Goal: Task Accomplishment & Management: Complete application form

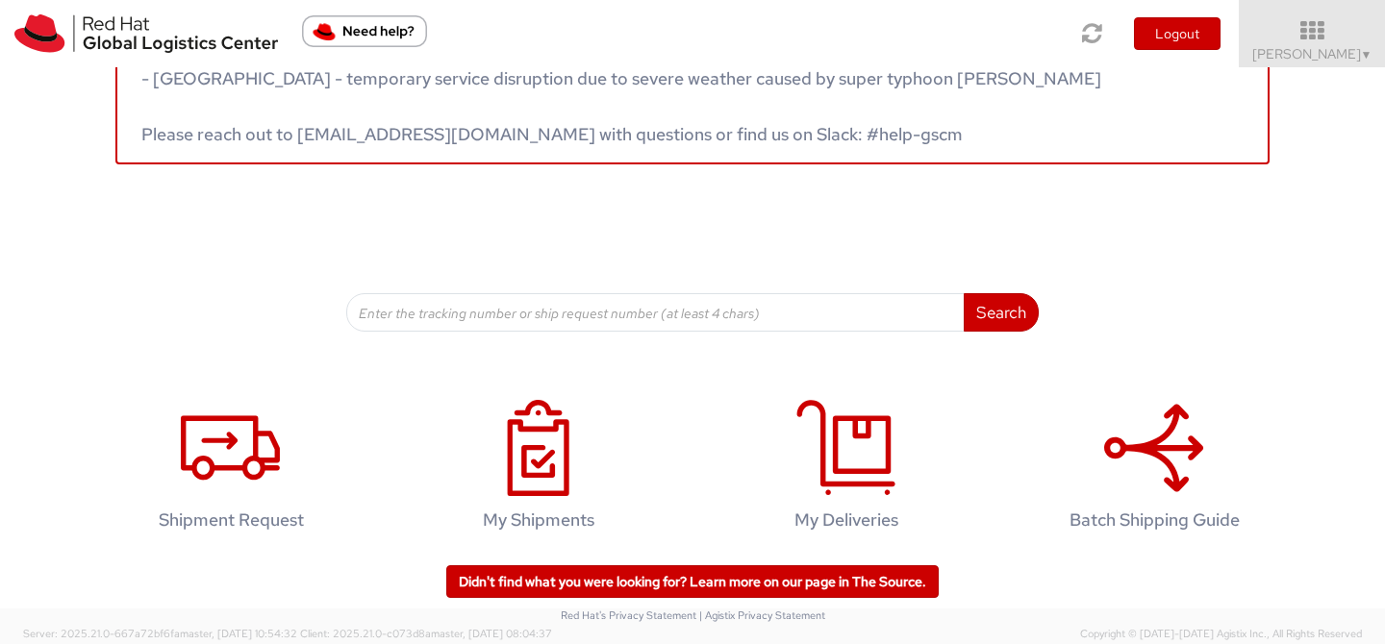
scroll to position [101, 0]
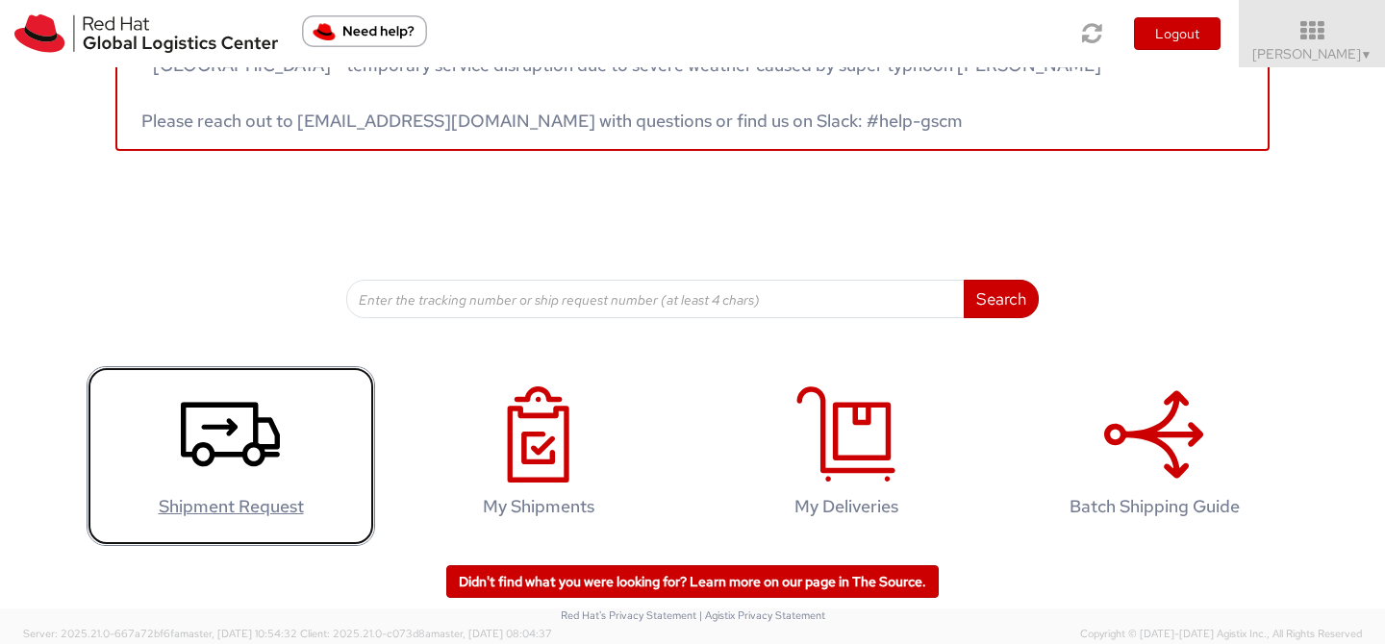
click at [259, 423] on icon at bounding box center [230, 435] width 99 height 96
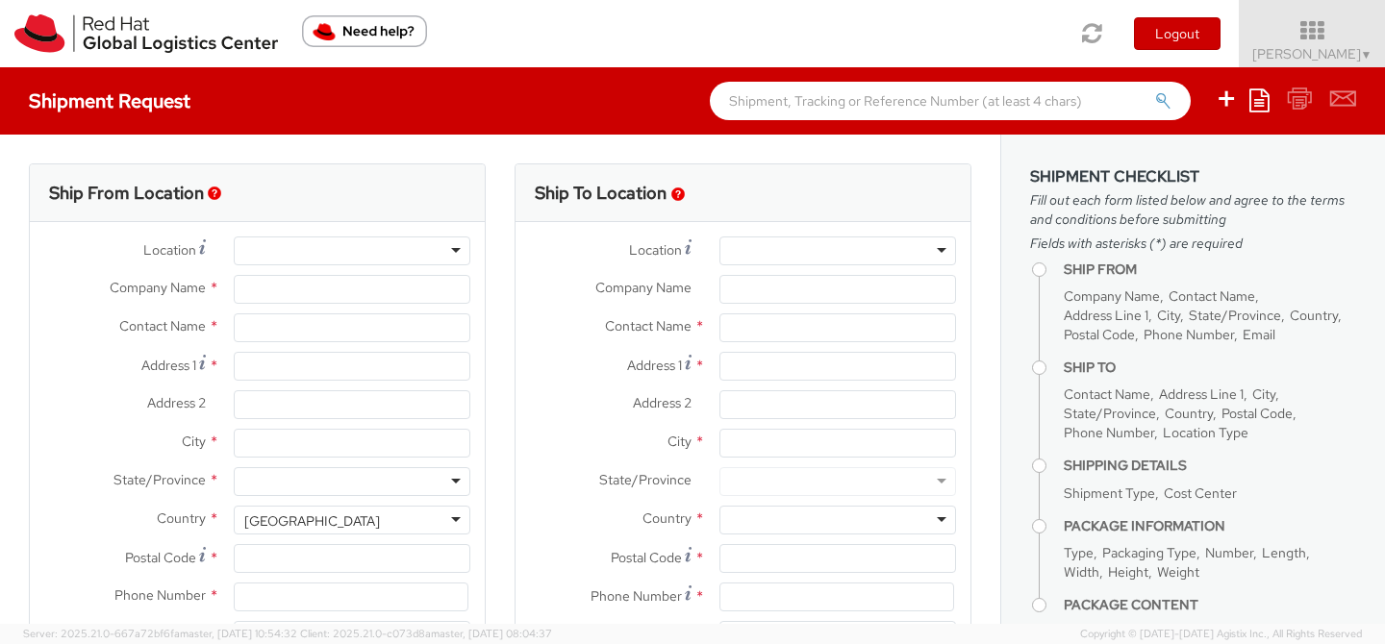
select select "512"
select select
click at [369, 294] on input "Company Name *" at bounding box center [352, 289] width 237 height 29
type input "Red Hat"
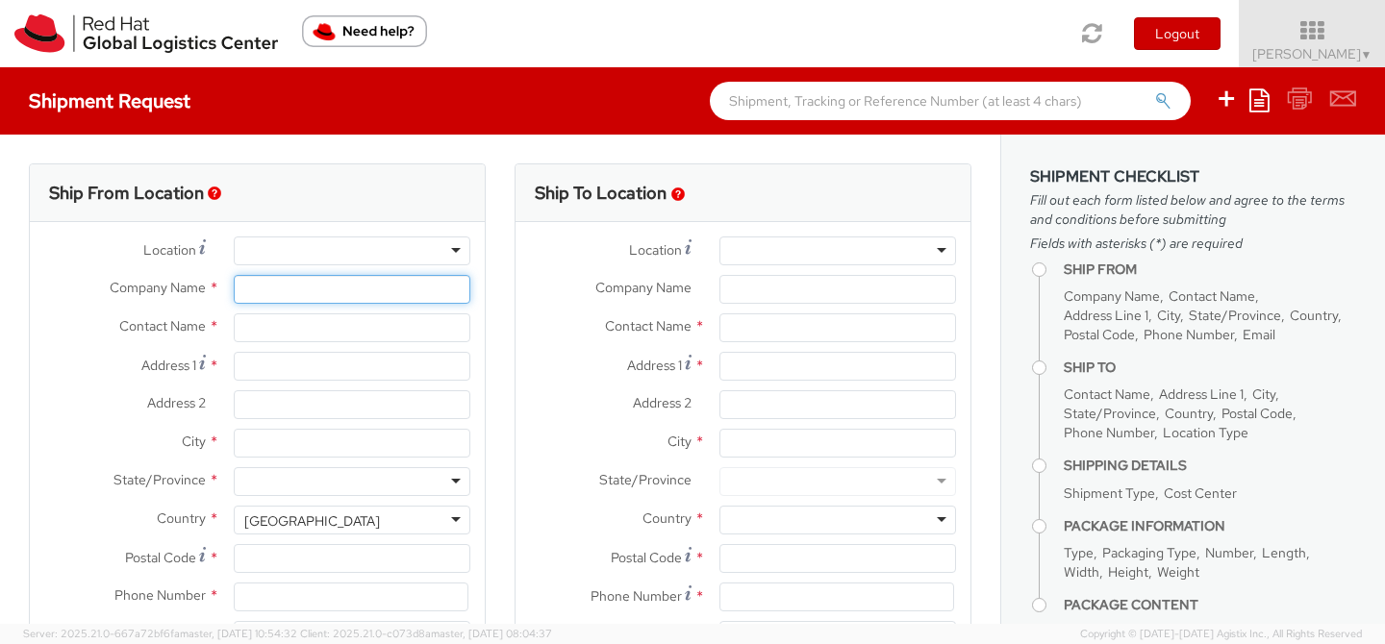
type input "[PERSON_NAME]"
type input "[EMAIL_ADDRESS][DOMAIN_NAME]"
type input "Red Hat, Inc."
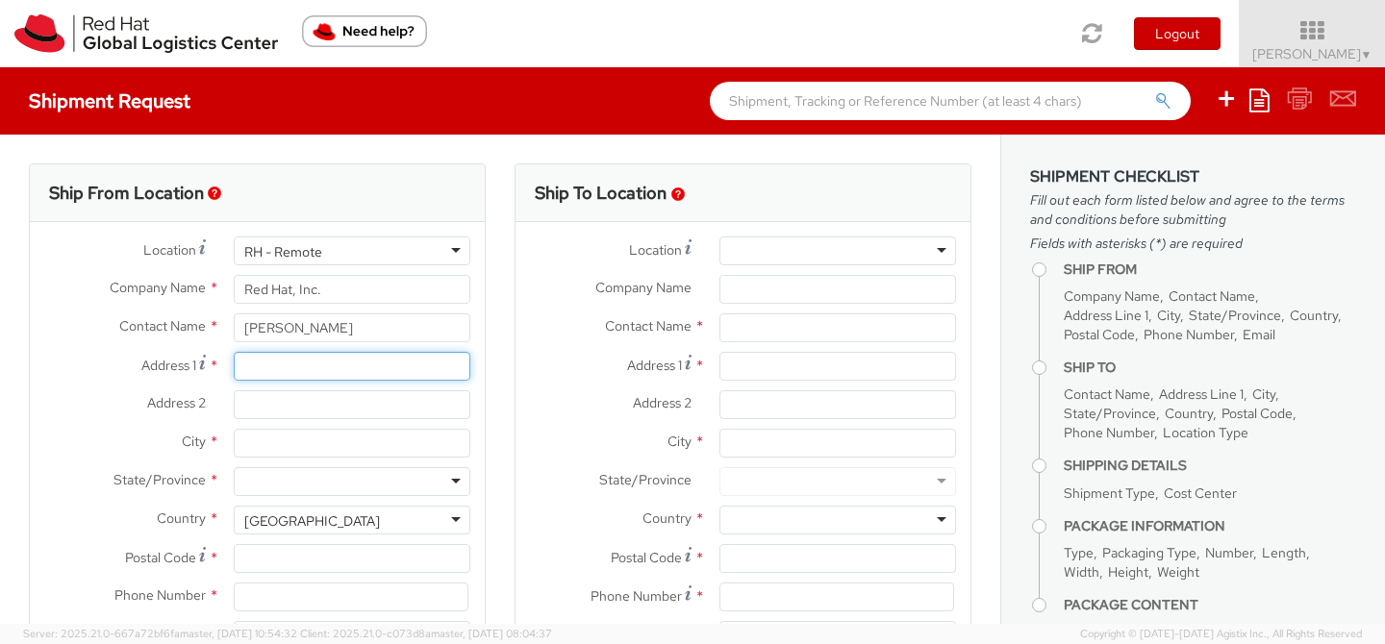
type input "[STREET_ADDRESS]"
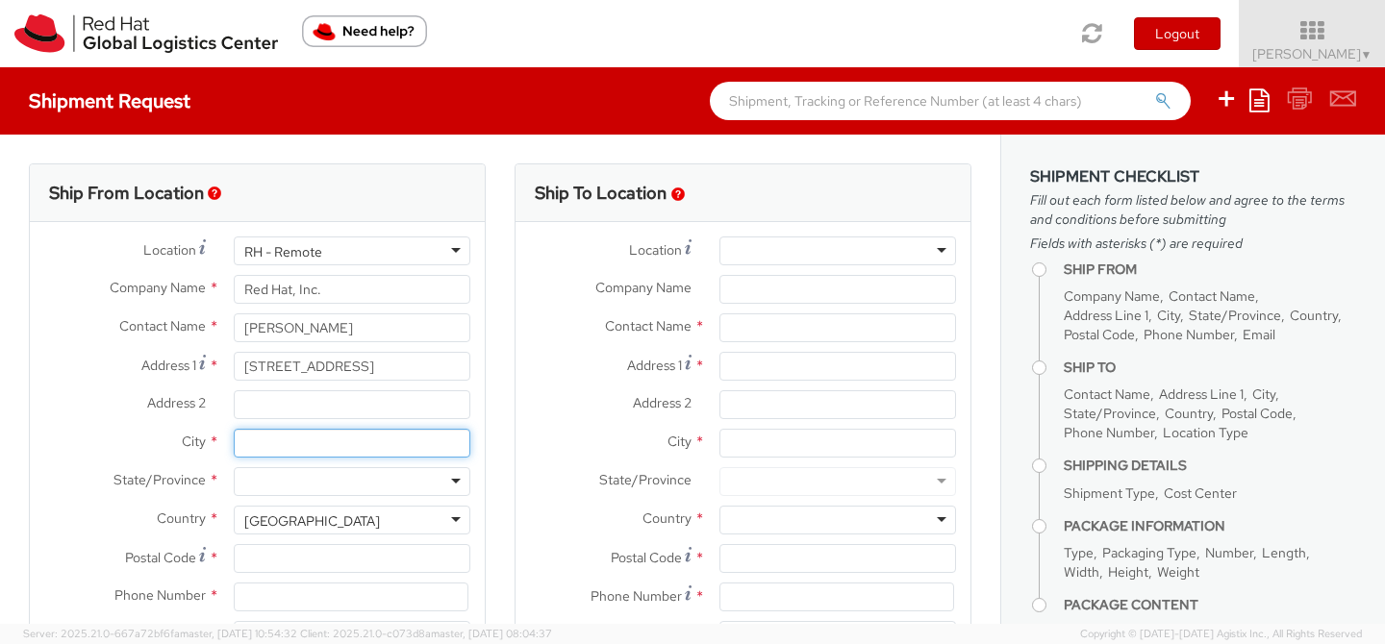
type input "[GEOGRAPHIC_DATA]"
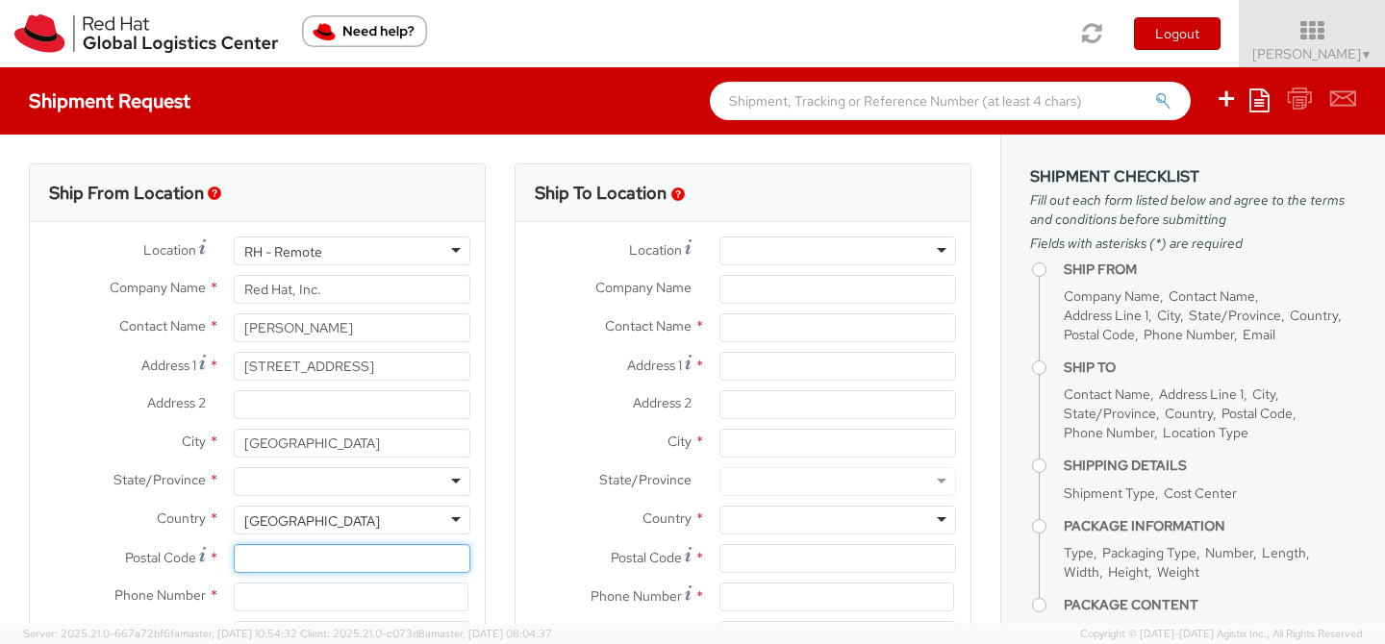
type input "20176"
type input "7039812398"
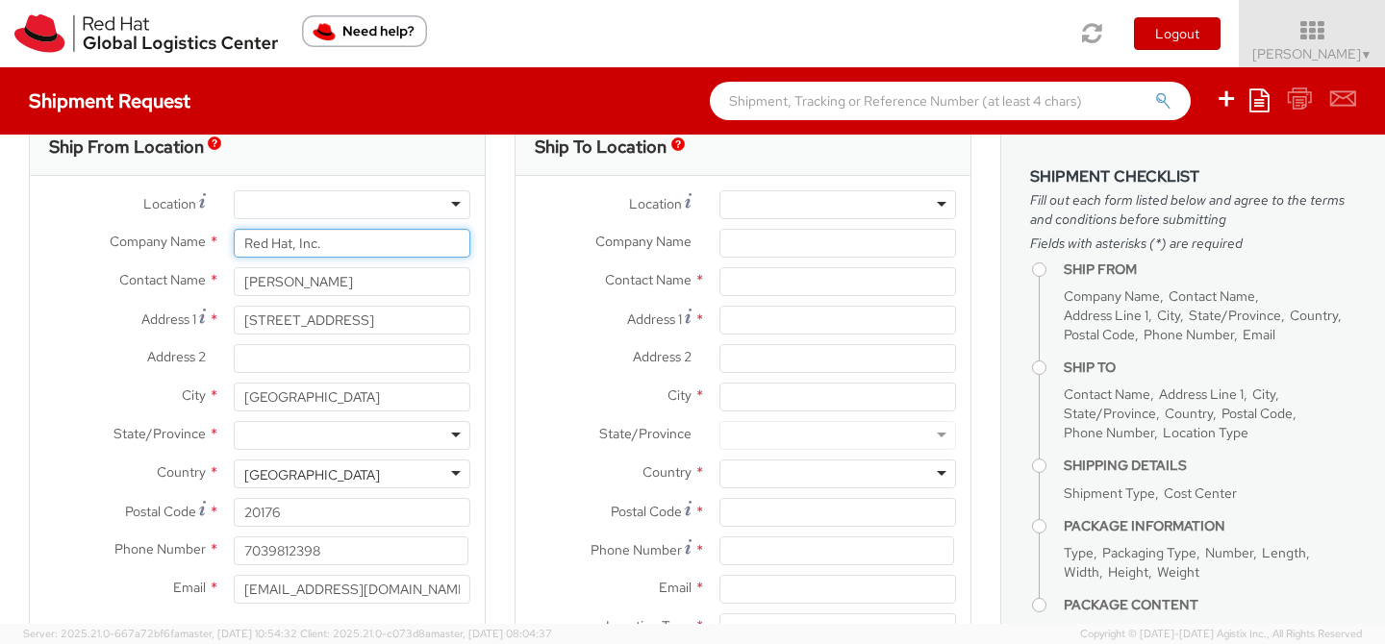
scroll to position [50, 0]
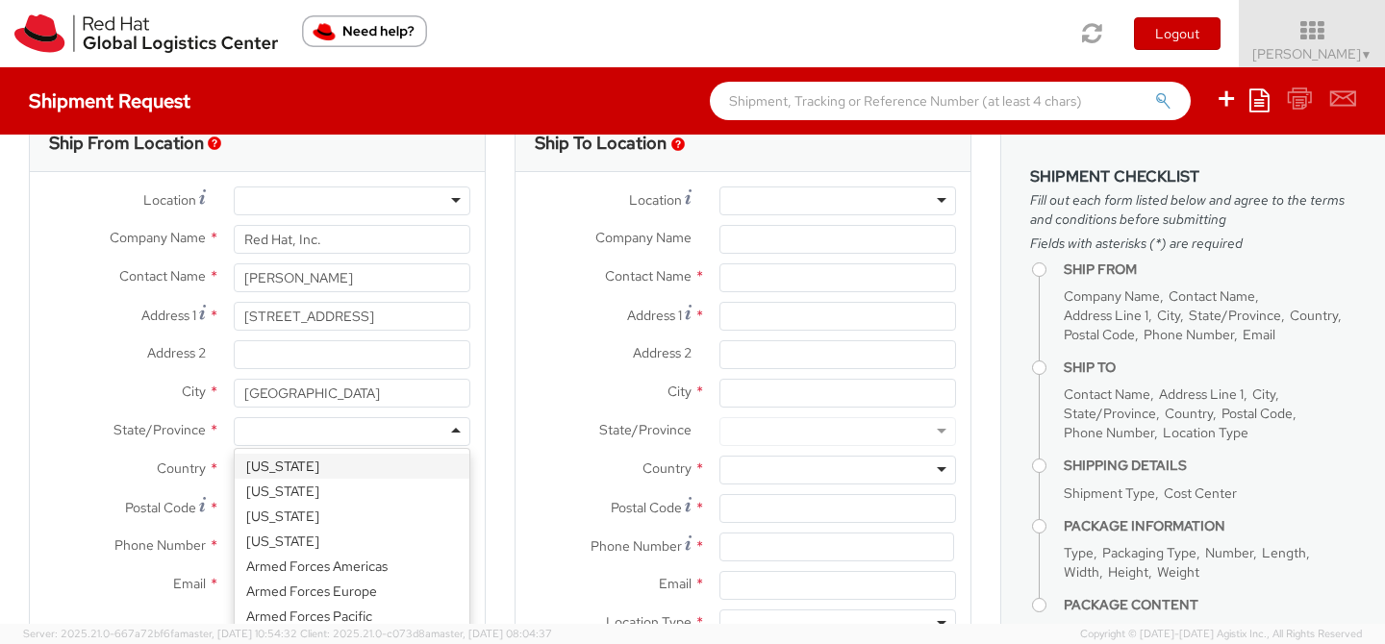
click at [362, 437] on div at bounding box center [352, 431] width 237 height 29
type input "v"
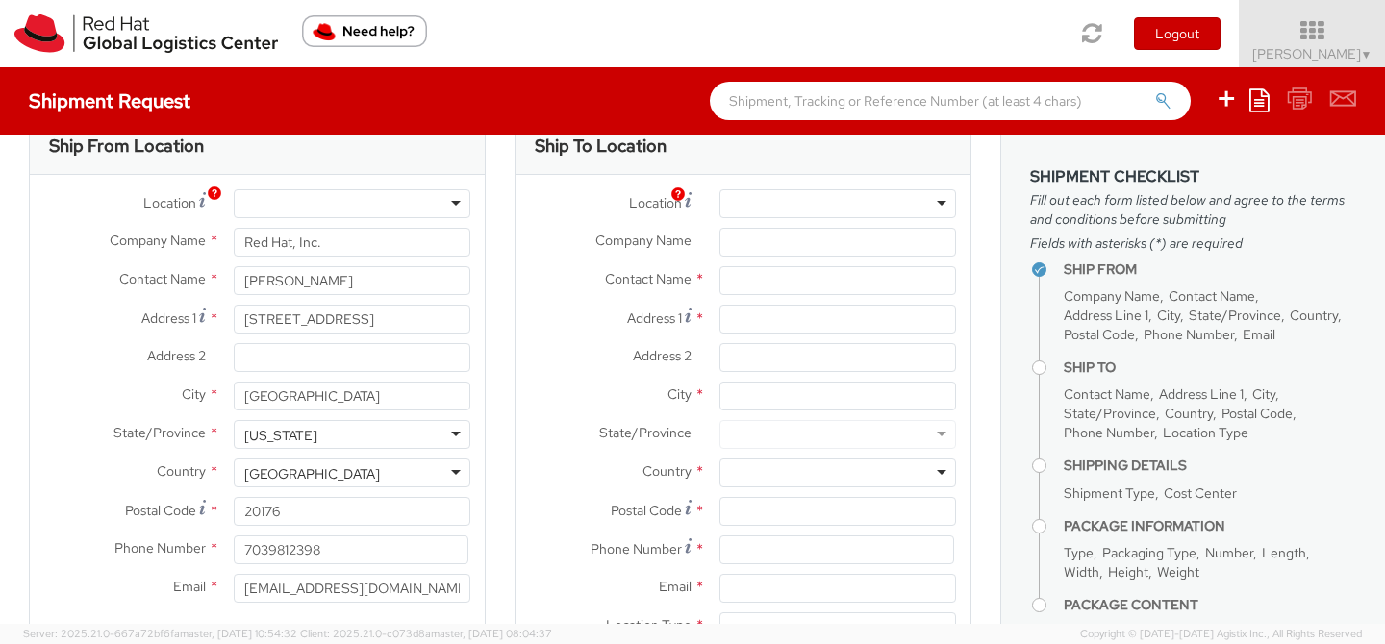
scroll to position [0, 0]
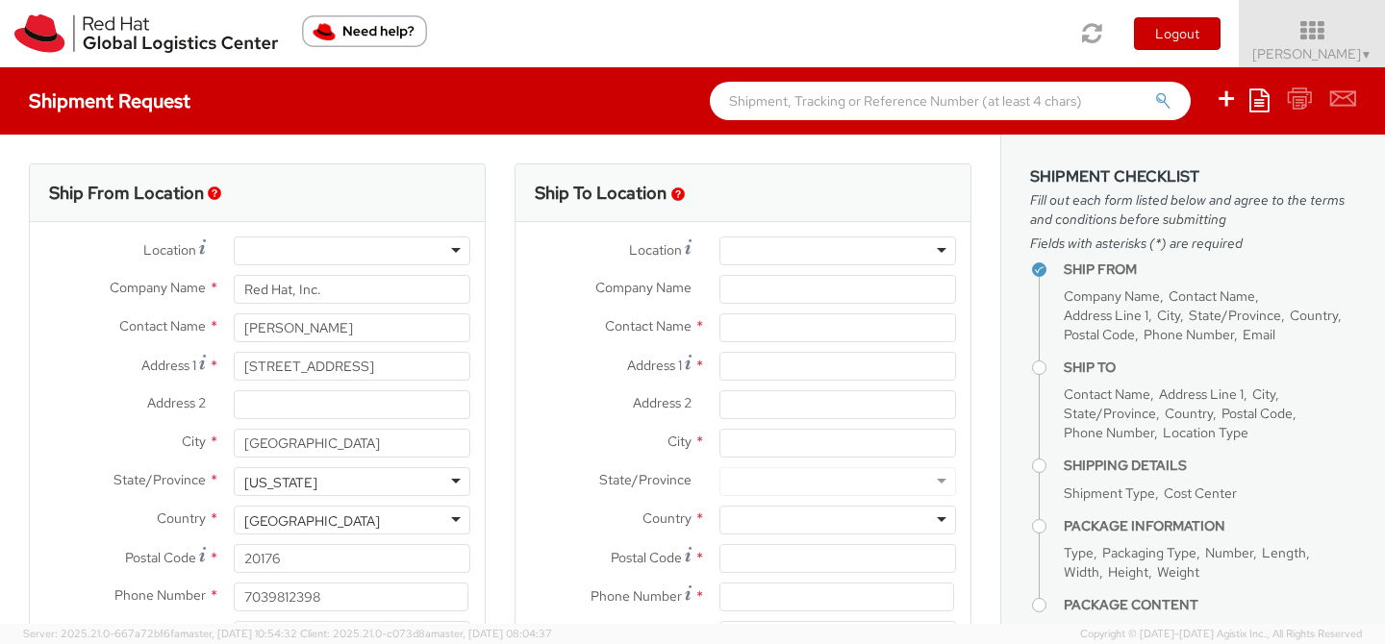
click at [825, 248] on div at bounding box center [837, 251] width 237 height 29
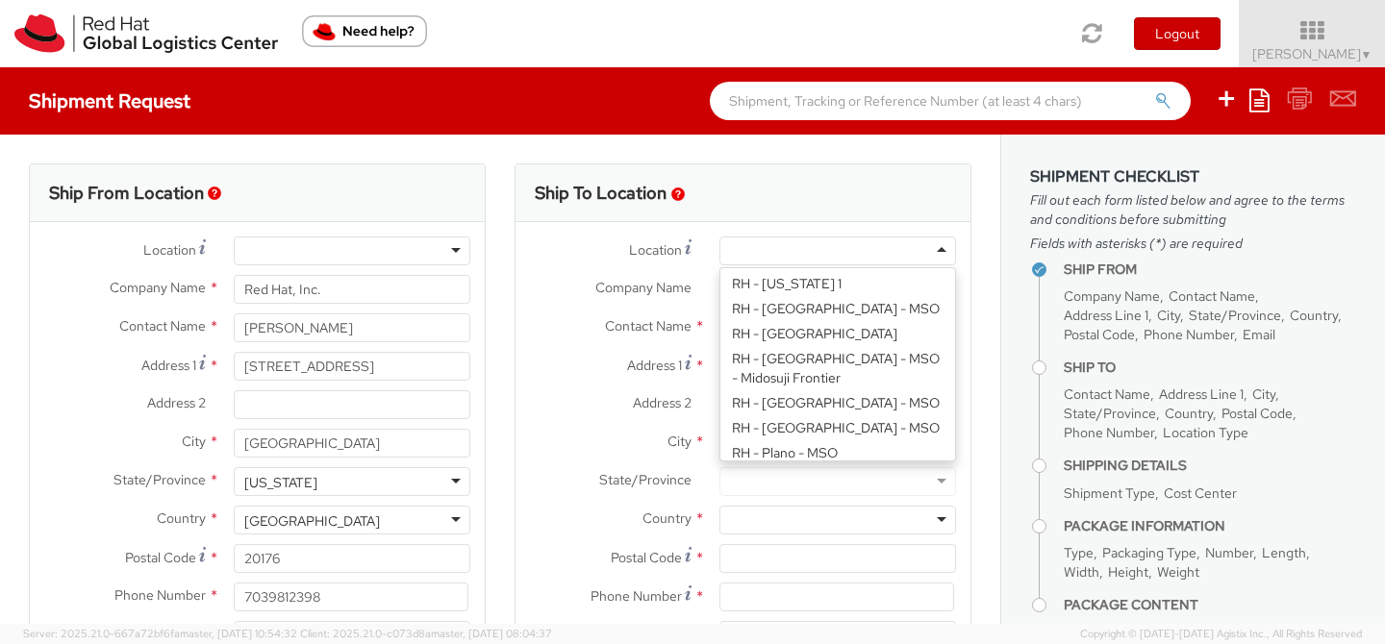
scroll to position [2548, 0]
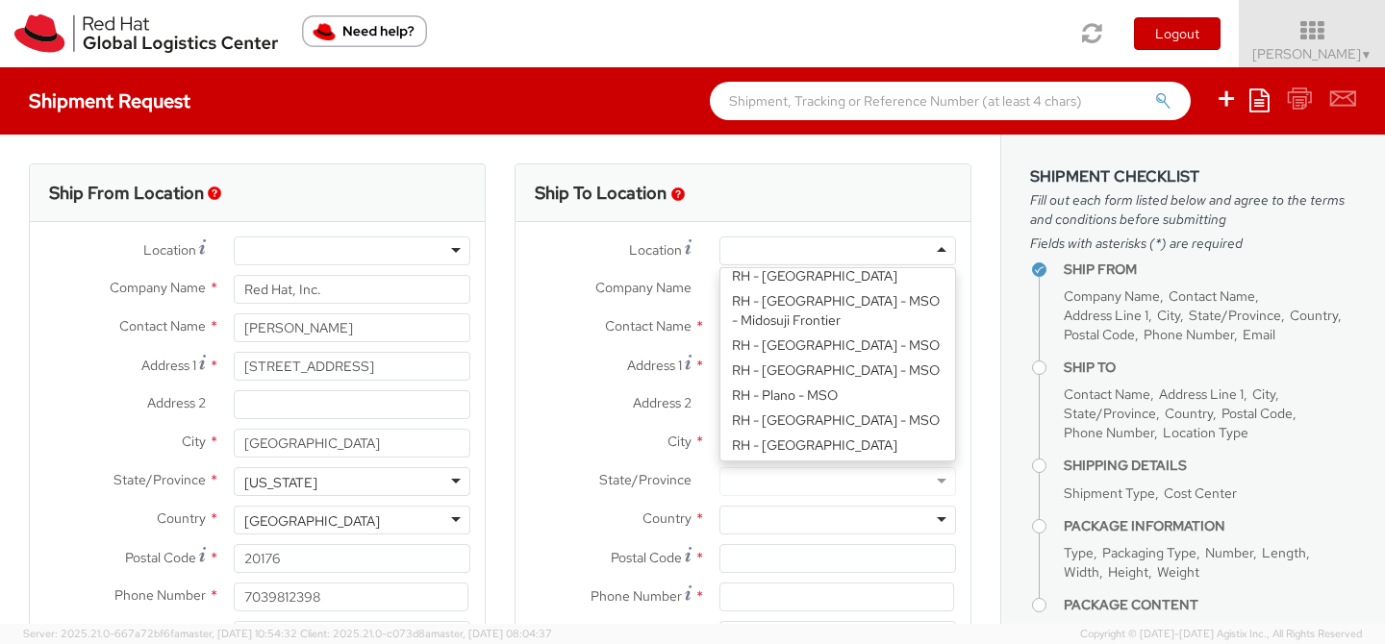
type input "Red Hat, Inc."
type input "[STREET_ADDRESS]"
type input "RALEIGH"
type input "27601"
type input "[PHONE_NUMBER]"
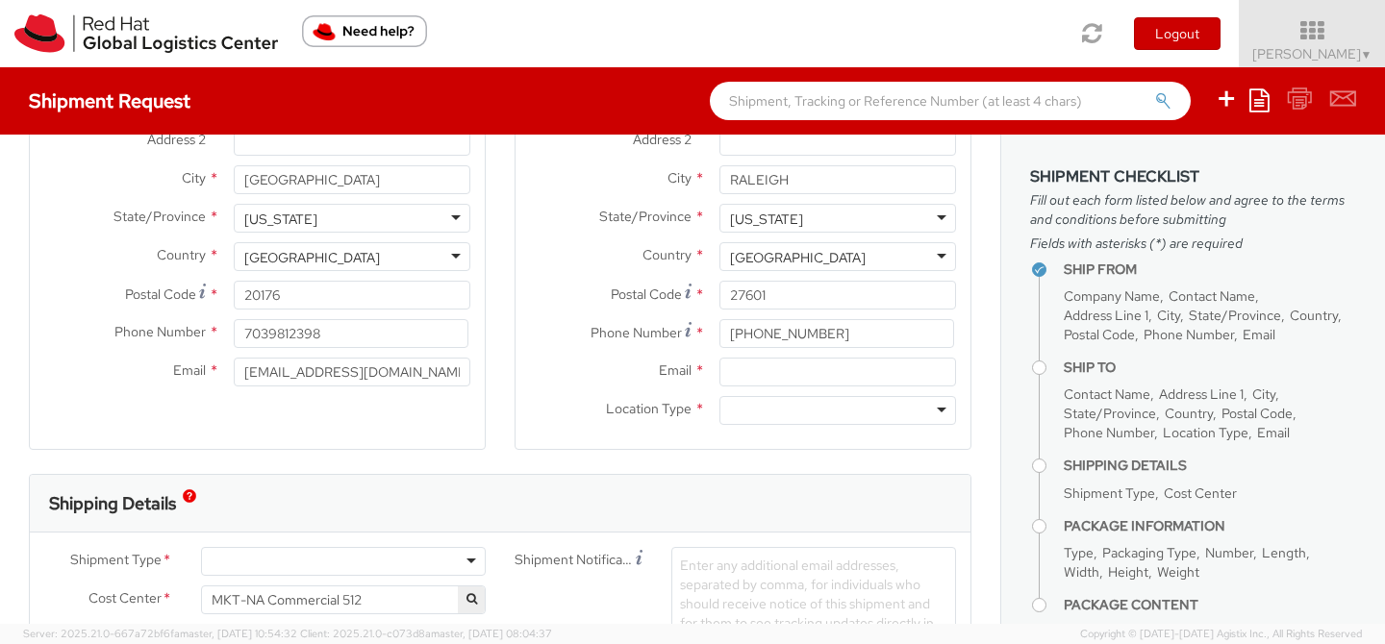
scroll to position [268, 0]
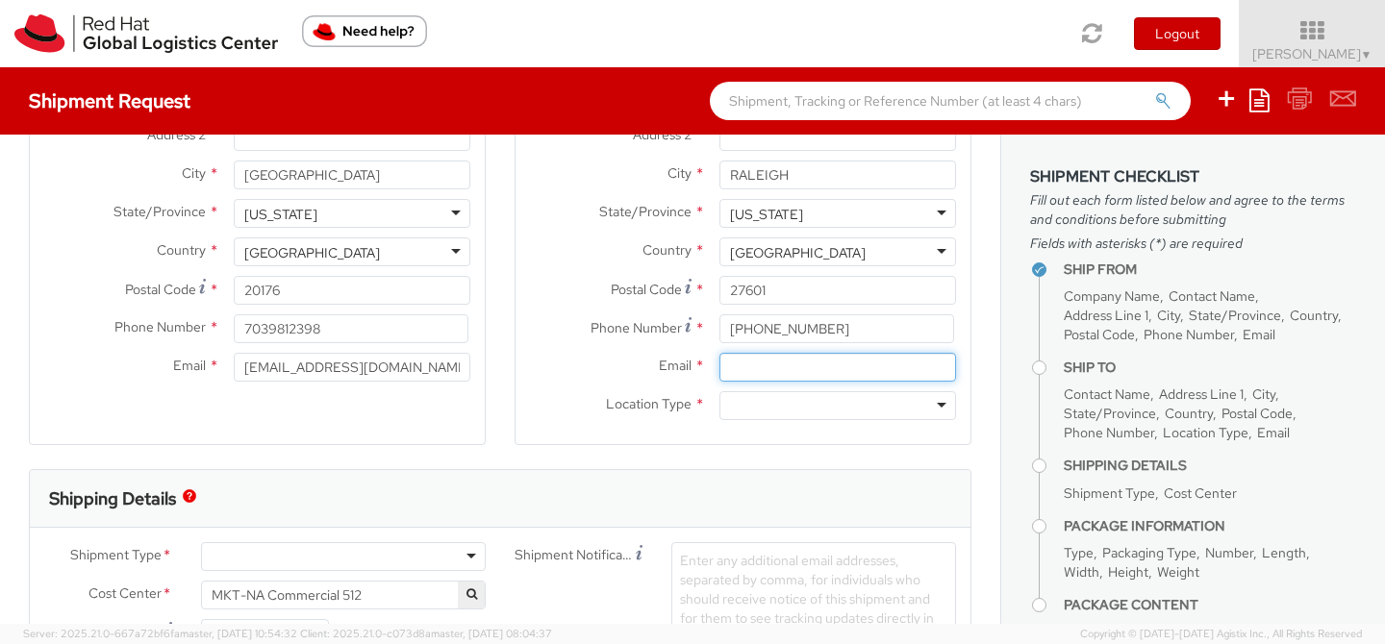
click at [737, 368] on input "Email *" at bounding box center [837, 367] width 237 height 29
type input "[EMAIL_ADDRESS][DOMAIN_NAME]"
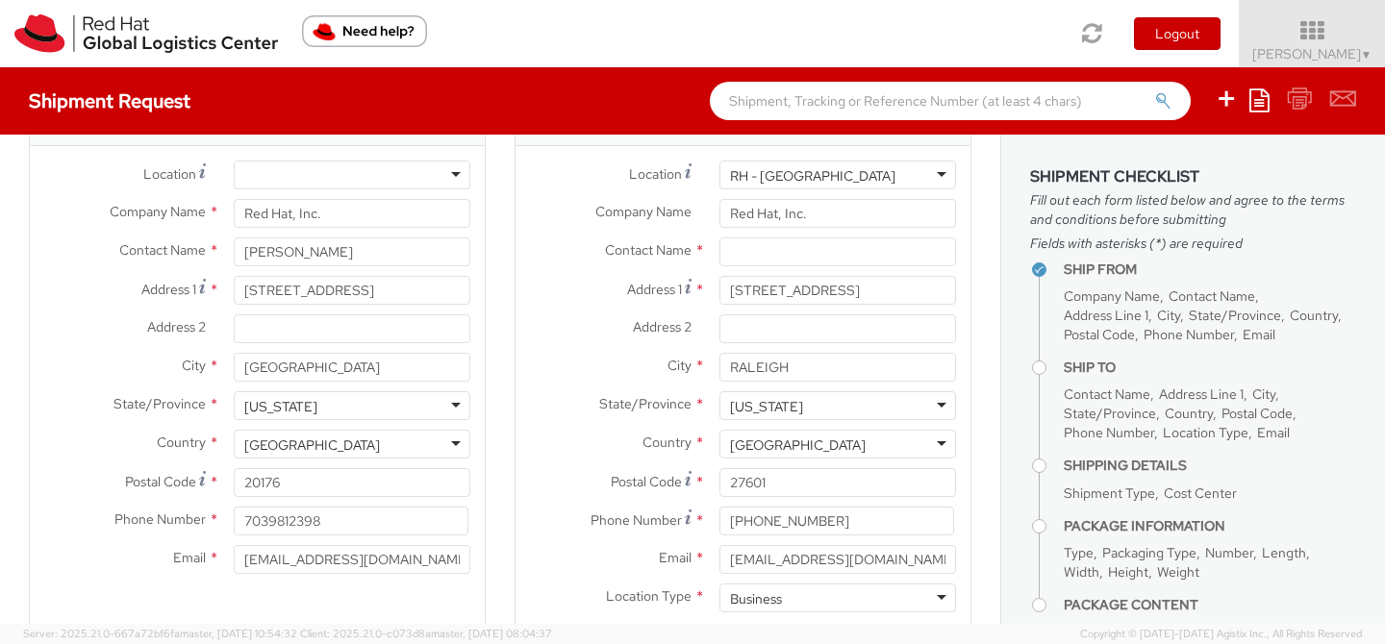
scroll to position [36, 0]
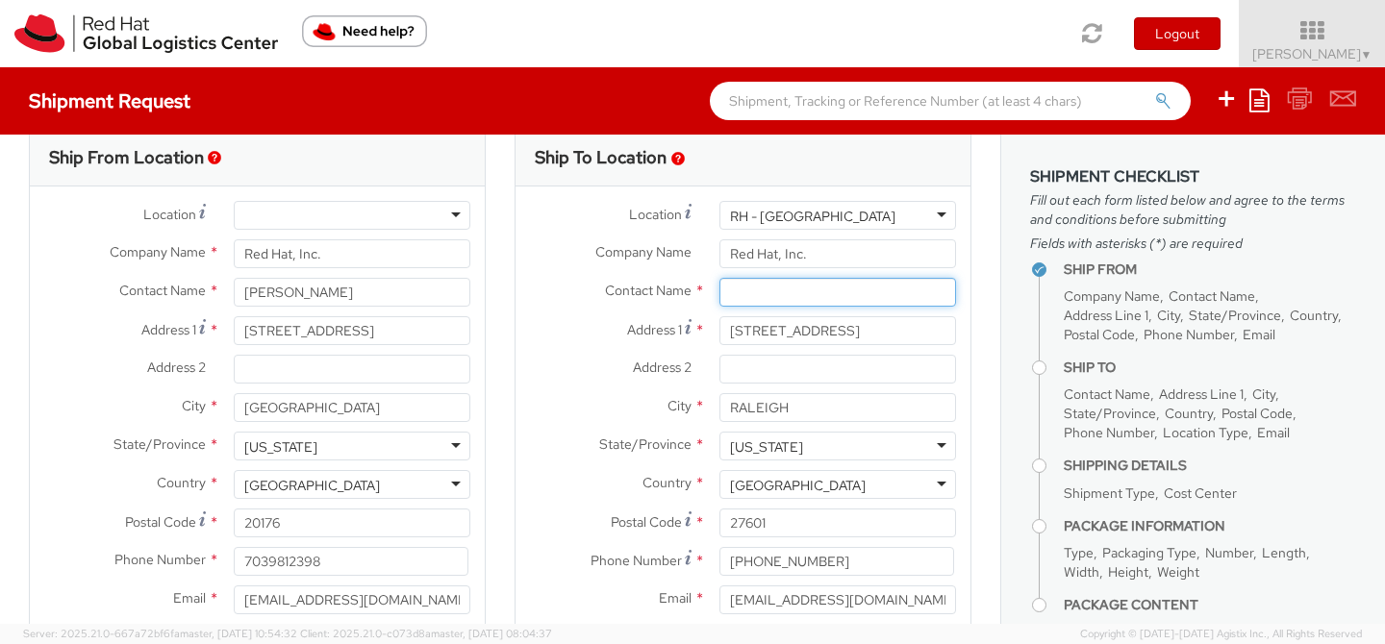
click at [753, 293] on input "text" at bounding box center [837, 292] width 237 height 29
type input "[PERSON_NAME]"
click at [576, 331] on label "Address 1 *" at bounding box center [609, 329] width 189 height 26
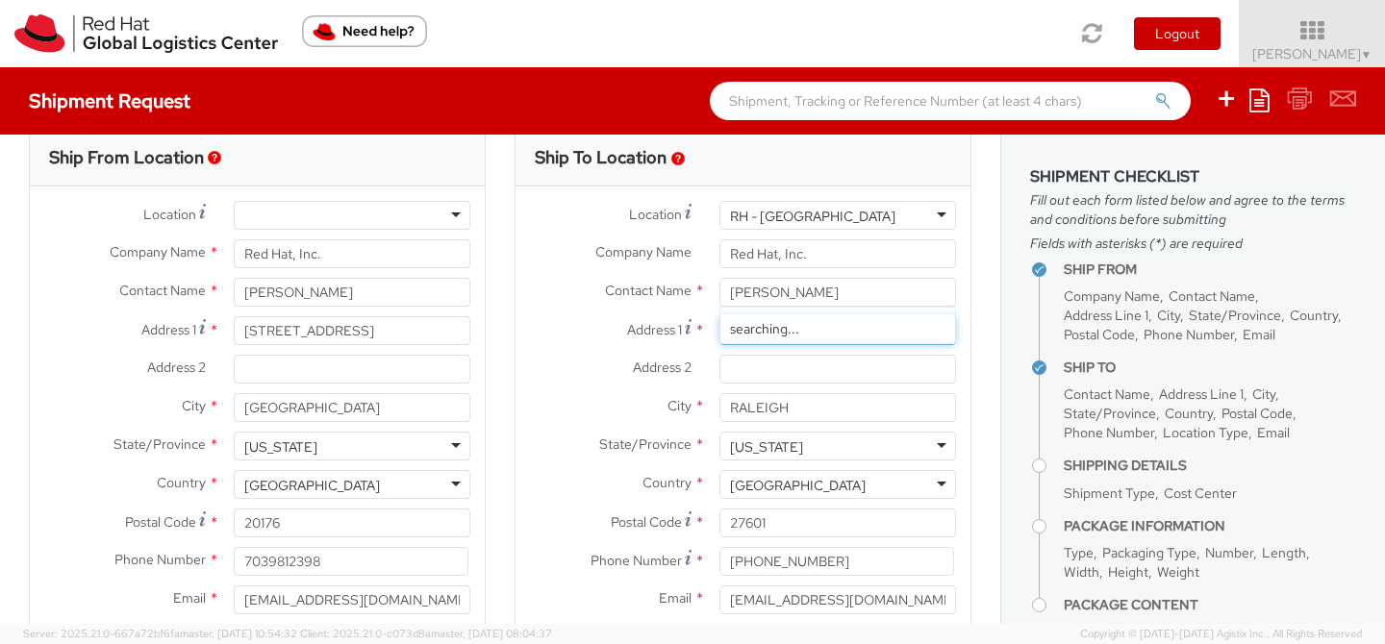
click at [719, 331] on input "[STREET_ADDRESS]" at bounding box center [837, 330] width 237 height 29
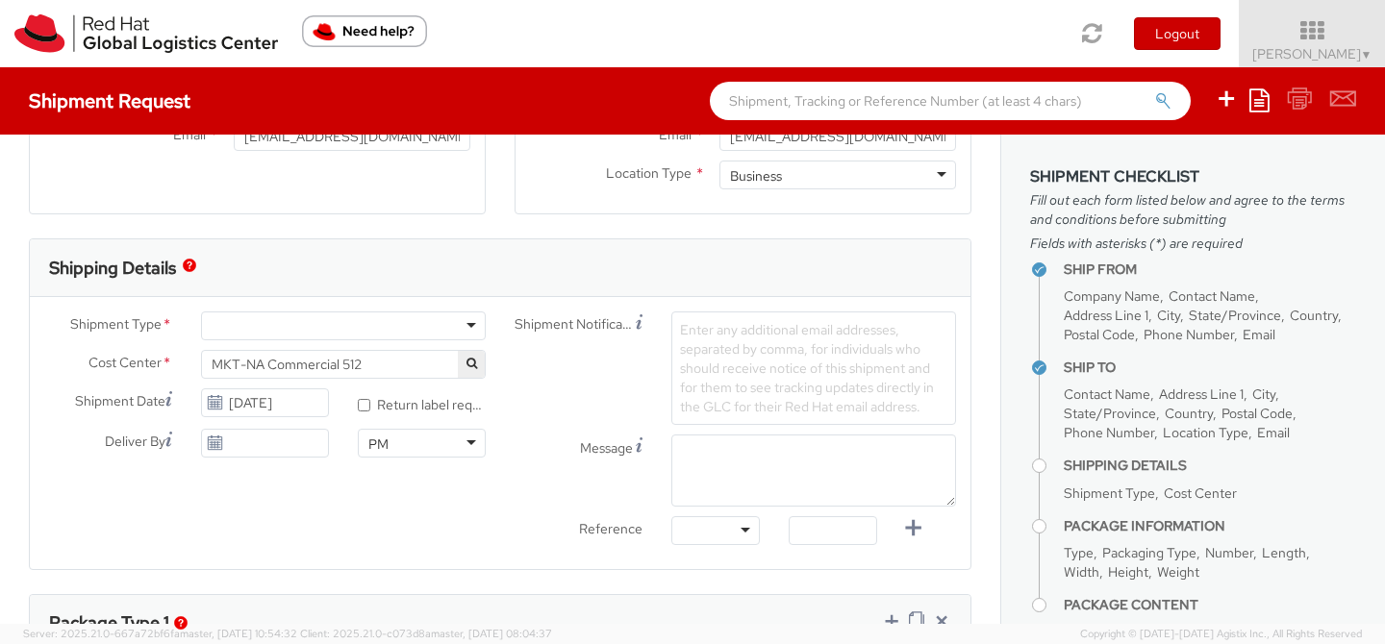
scroll to position [582, 0]
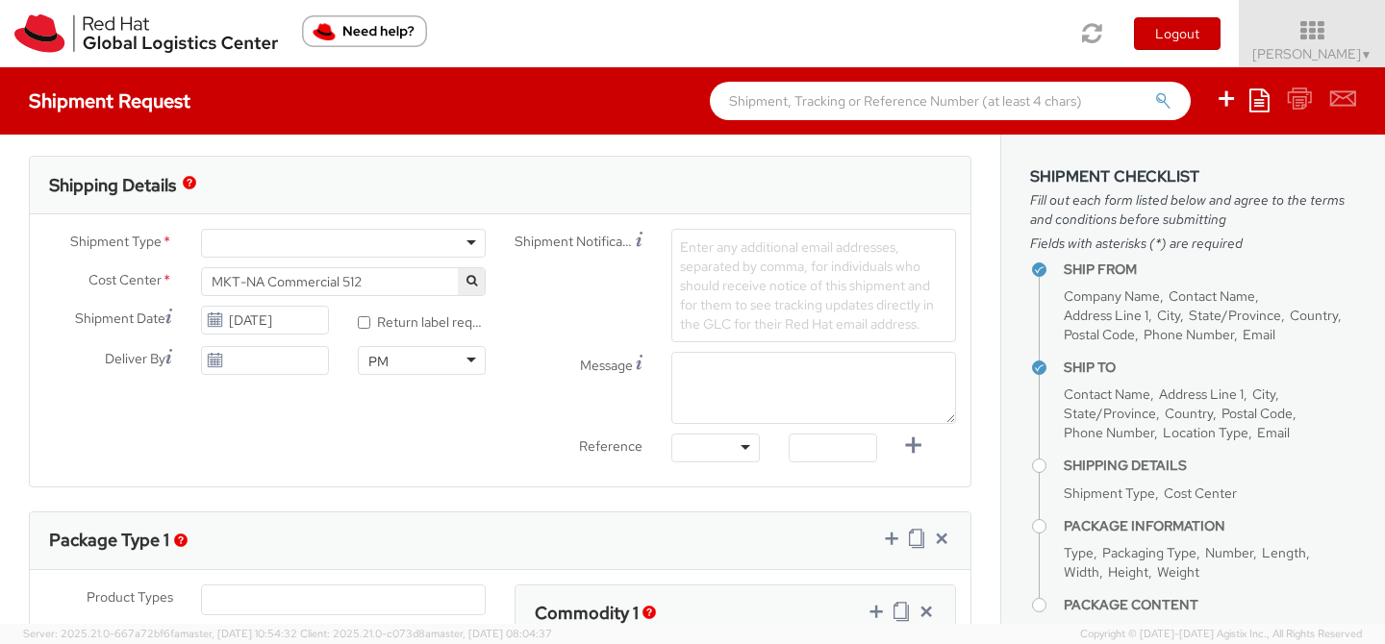
click at [461, 240] on div at bounding box center [343, 243] width 285 height 29
click at [312, 321] on input "[DATE]" at bounding box center [265, 320] width 128 height 29
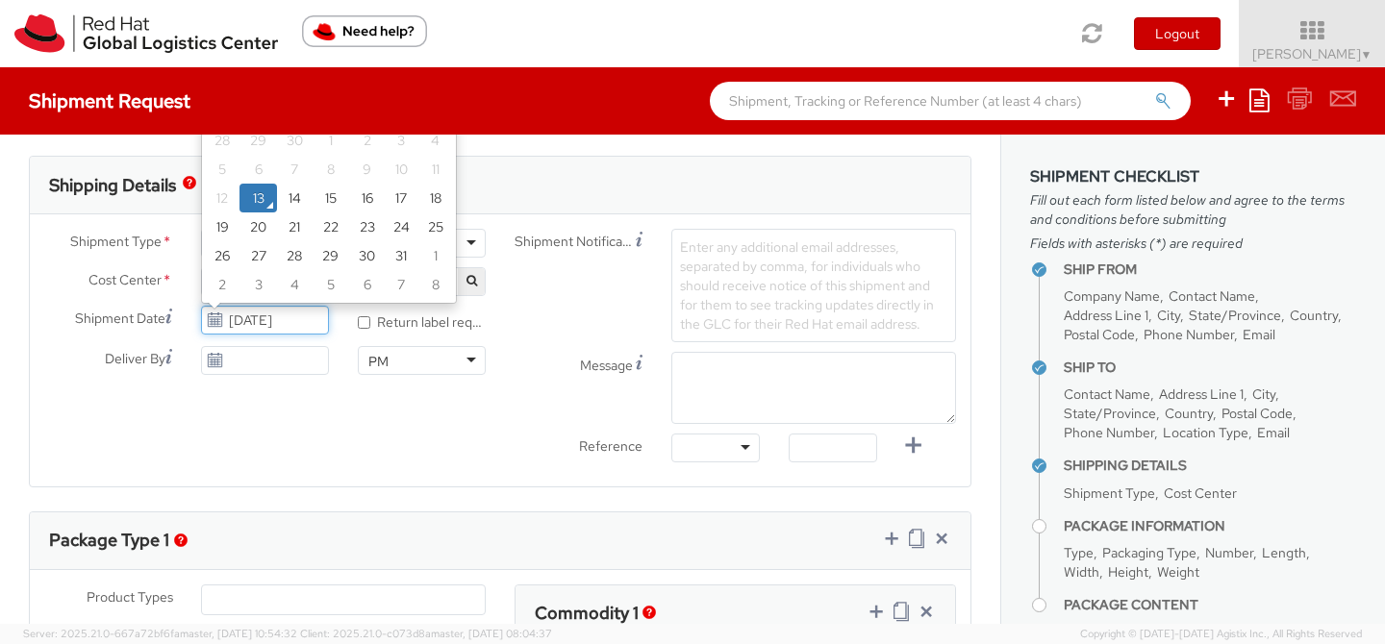
click at [260, 204] on td "13" at bounding box center [258, 198] width 38 height 29
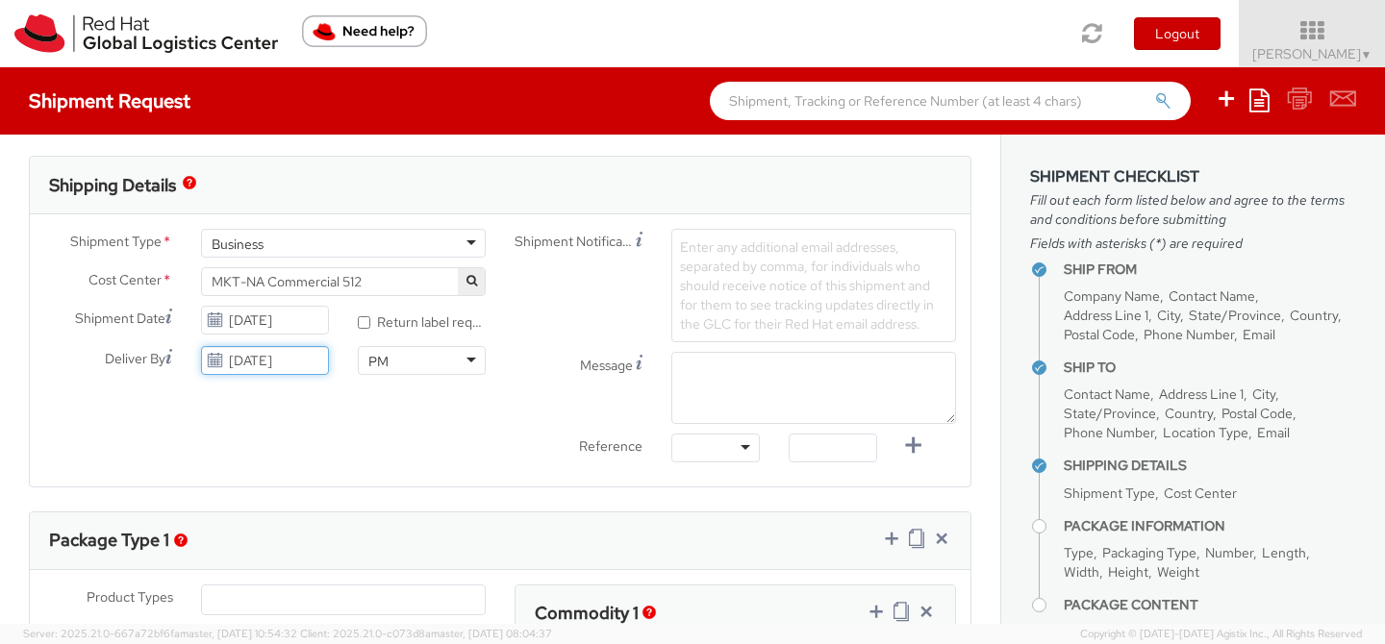
click at [292, 362] on input "[DATE]" at bounding box center [265, 360] width 128 height 29
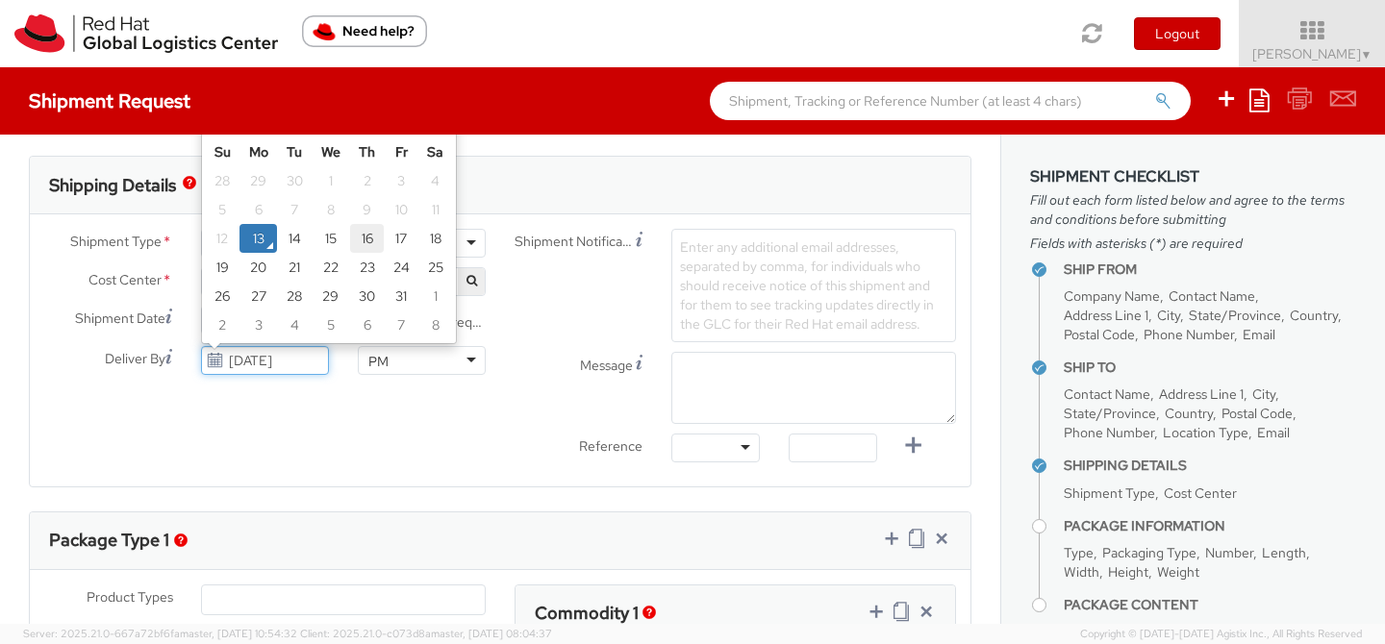
click at [371, 239] on td "16" at bounding box center [367, 238] width 35 height 29
type input "[DATE]"
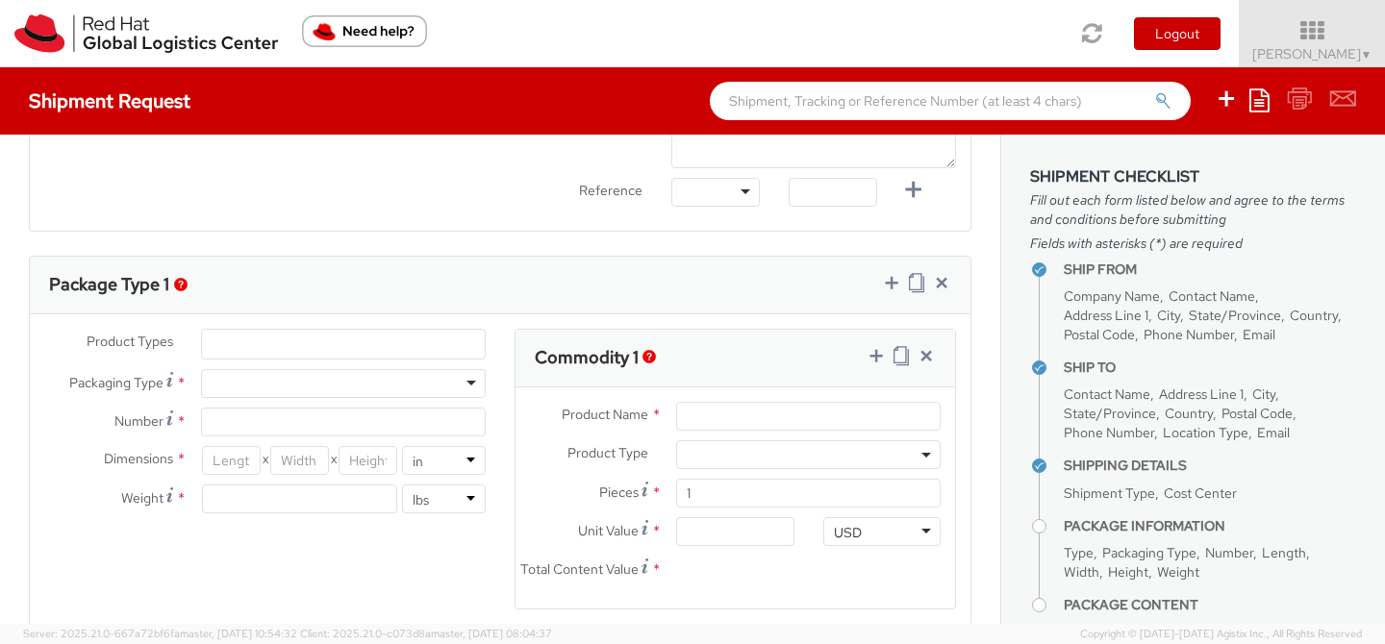
scroll to position [853, 0]
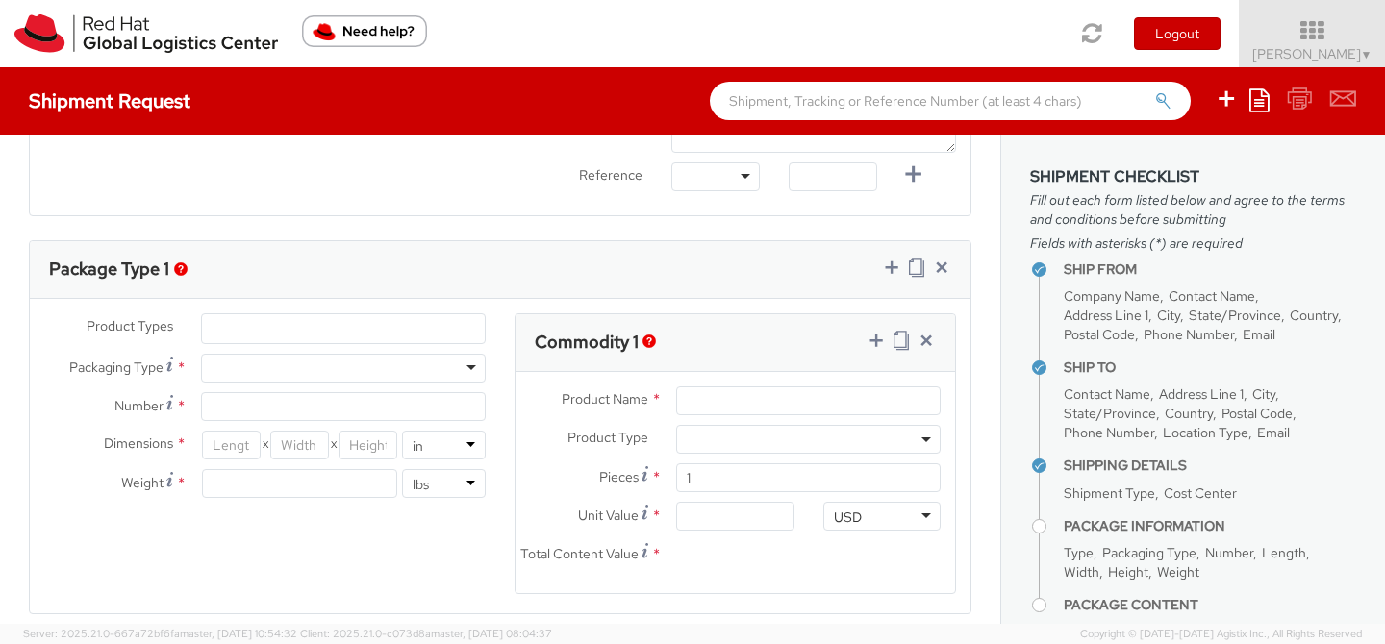
click at [301, 364] on div at bounding box center [343, 368] width 285 height 29
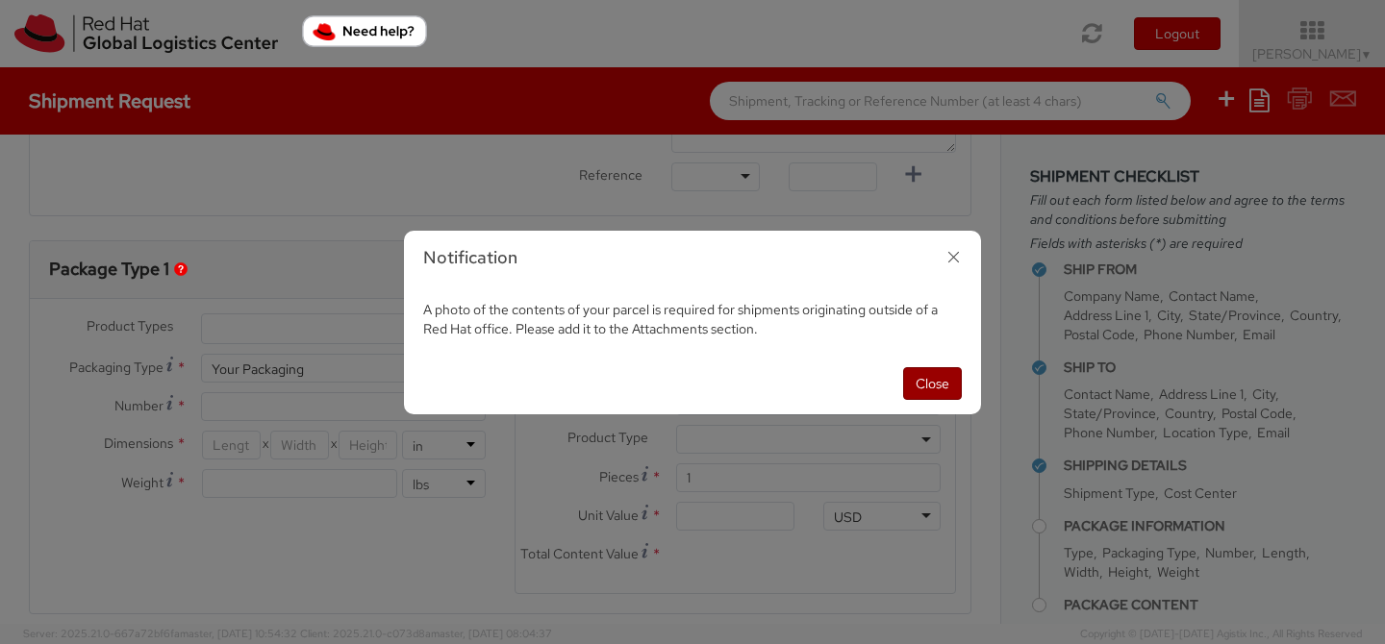
click at [924, 371] on button "Close" at bounding box center [932, 383] width 59 height 33
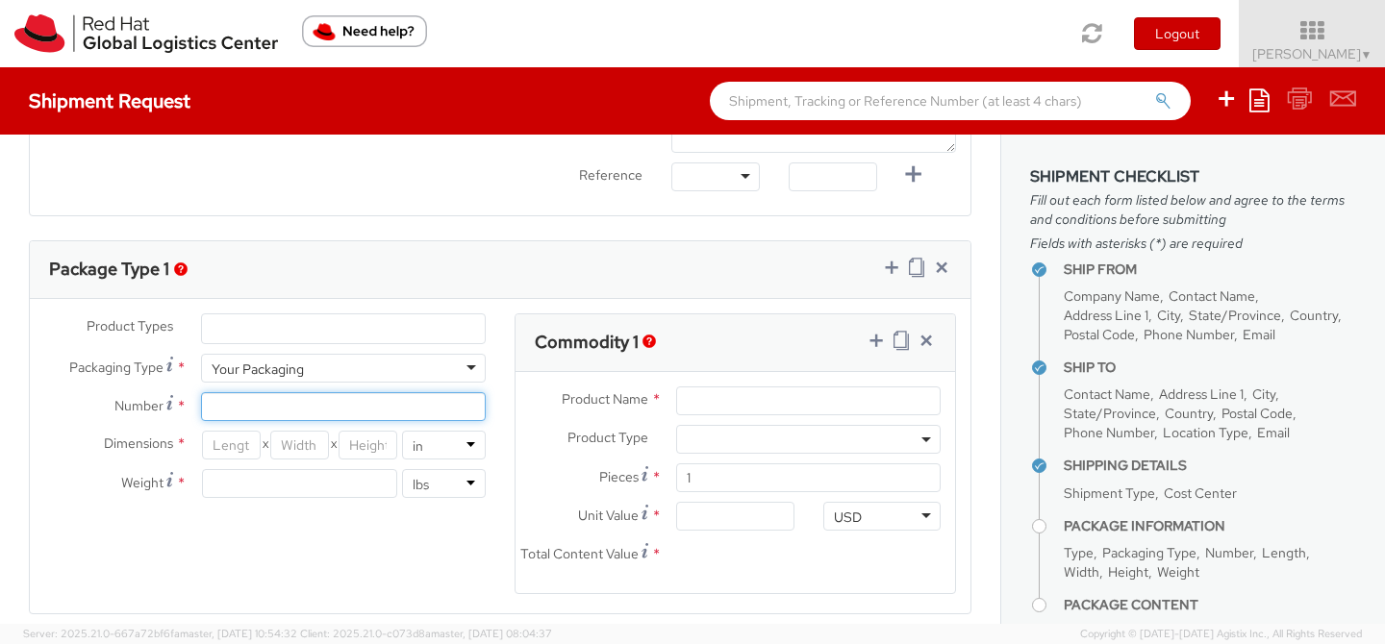
click at [322, 408] on input "Number *" at bounding box center [343, 406] width 285 height 29
type input "1"
click at [232, 444] on input "number" at bounding box center [231, 445] width 59 height 29
type input "16"
click at [294, 445] on input "number" at bounding box center [299, 445] width 59 height 29
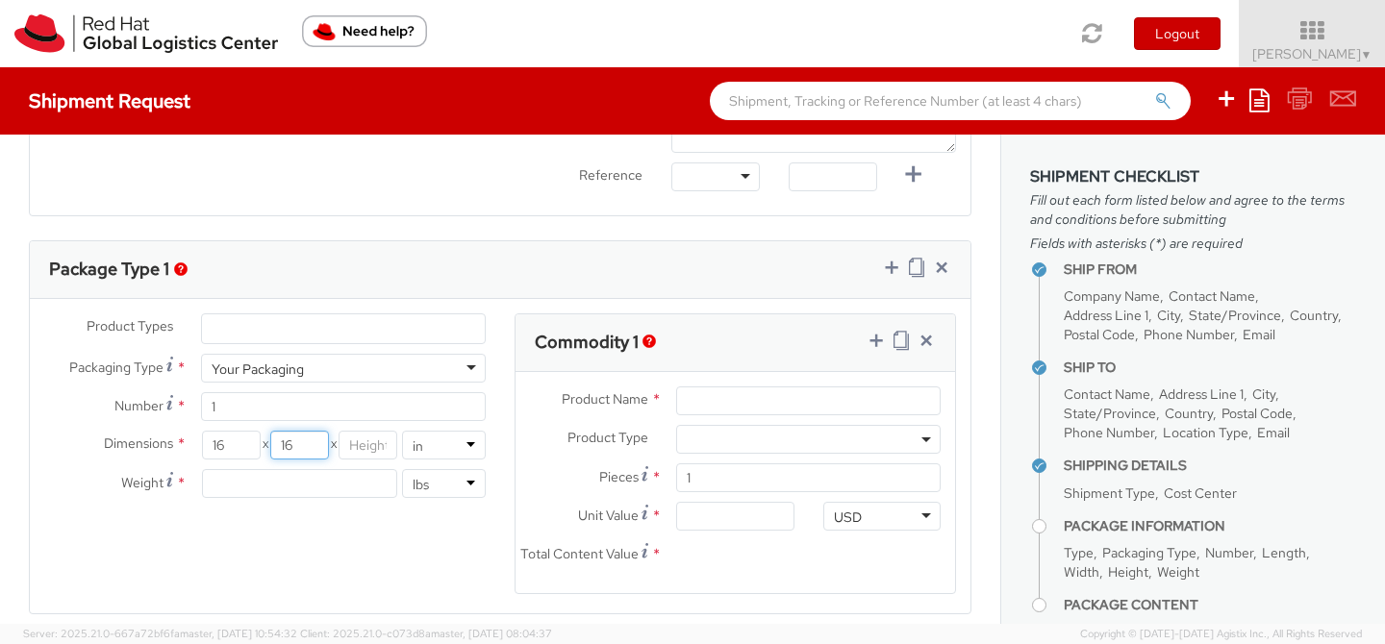
type input "16"
click at [365, 442] on input "number" at bounding box center [367, 445] width 59 height 29
type input "14"
click at [337, 465] on div "Dimensions * 16 X 16 X 14 in cm Weight * lbs kgs" at bounding box center [265, 469] width 470 height 77
click at [321, 481] on input "number" at bounding box center [299, 483] width 195 height 29
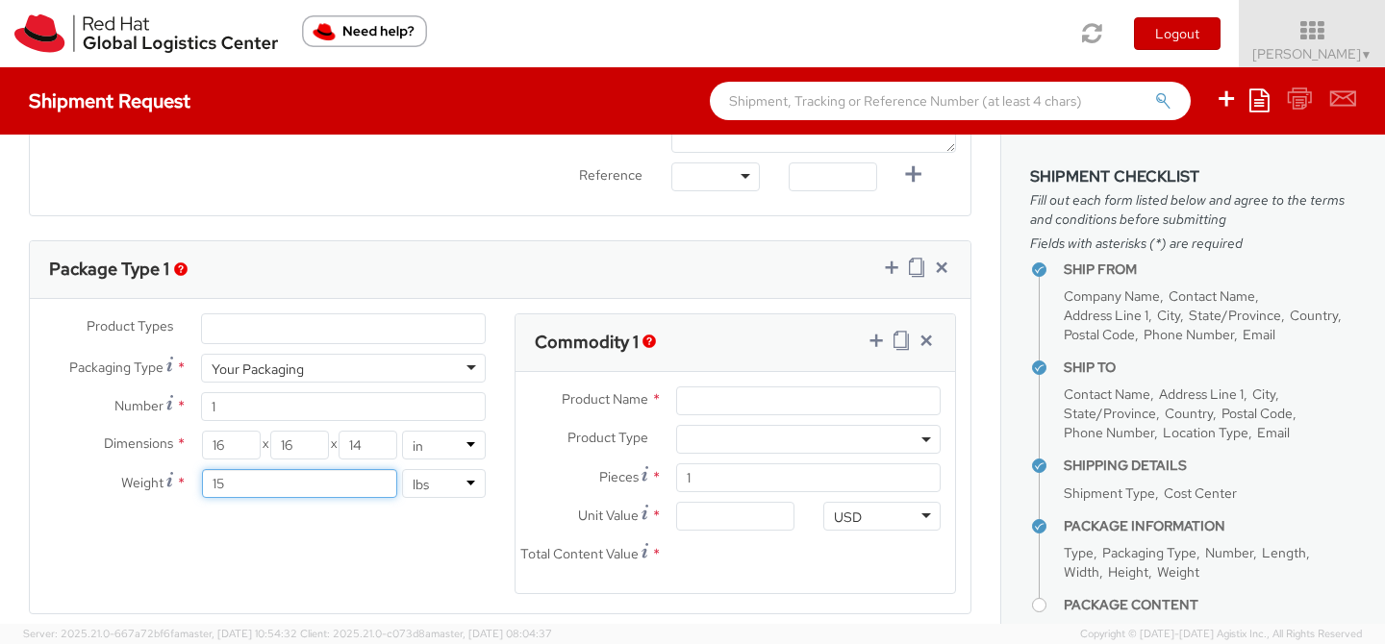
type input "15"
click at [280, 559] on div "Product Types * Documents Docking Station Laptop Monitor Other Hardware Server …" at bounding box center [500, 465] width 940 height 305
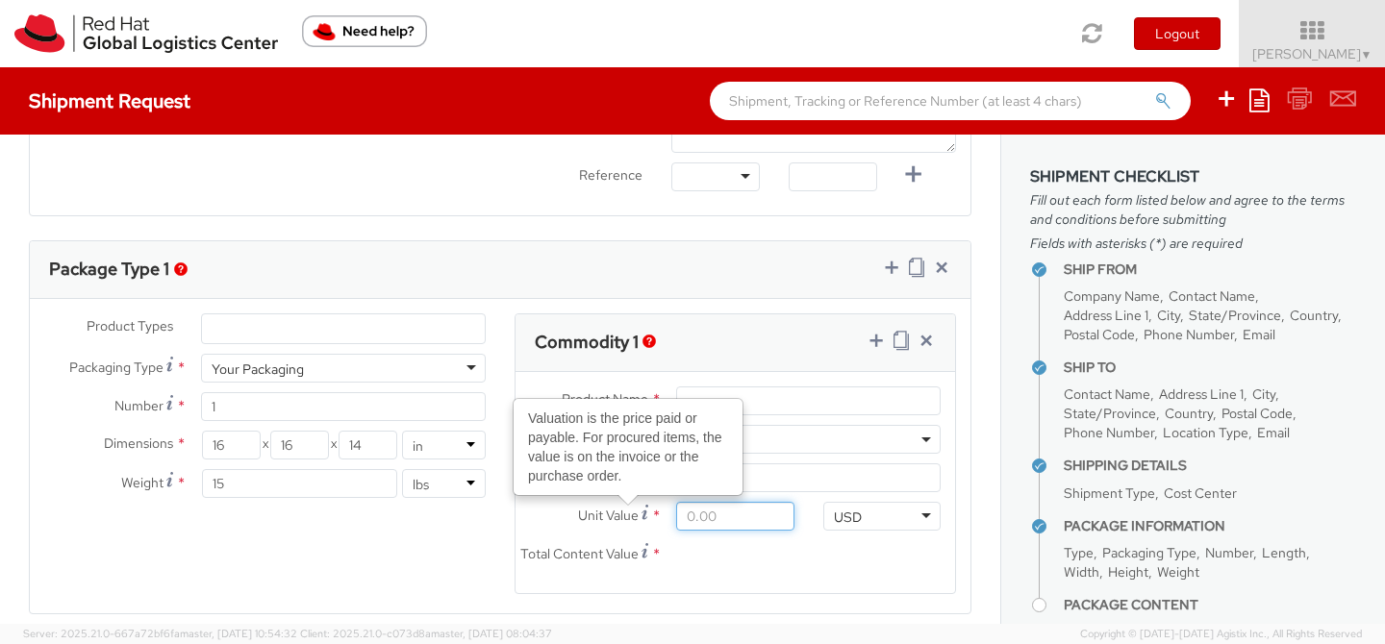
click at [701, 518] on input "Unit Value Valuation is the price paid or payable. For procured items, the valu…" at bounding box center [734, 516] width 117 height 29
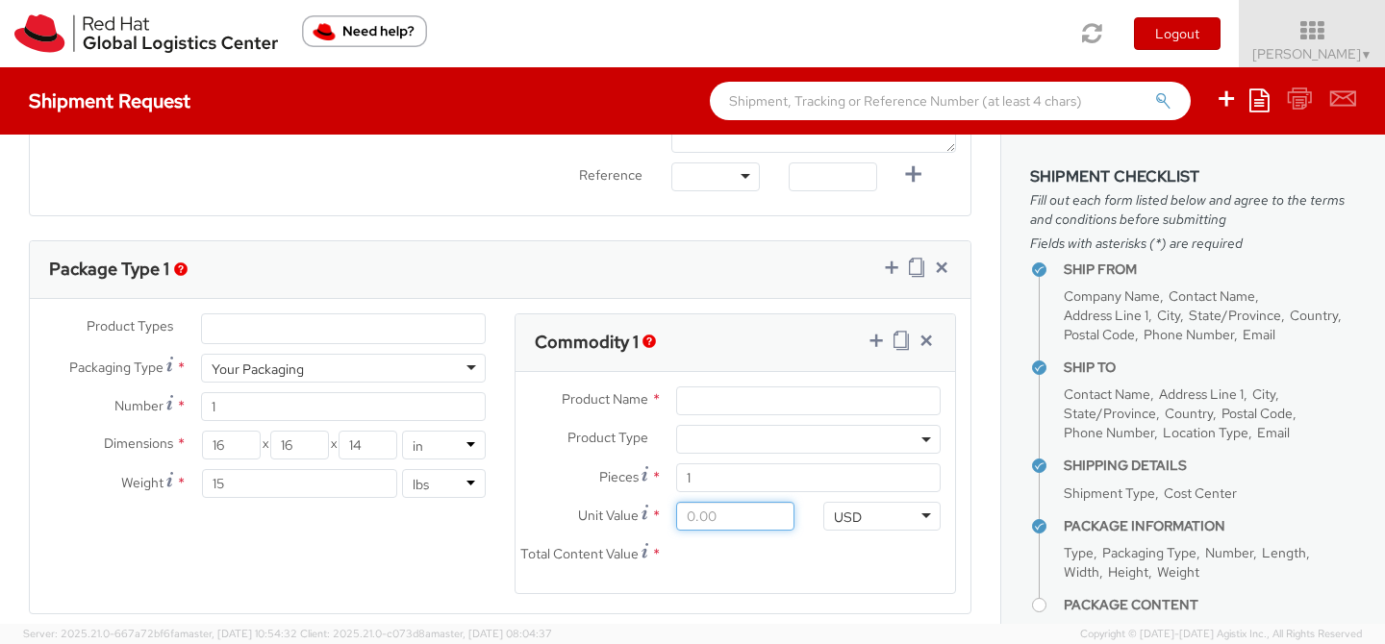
type input "5.00"
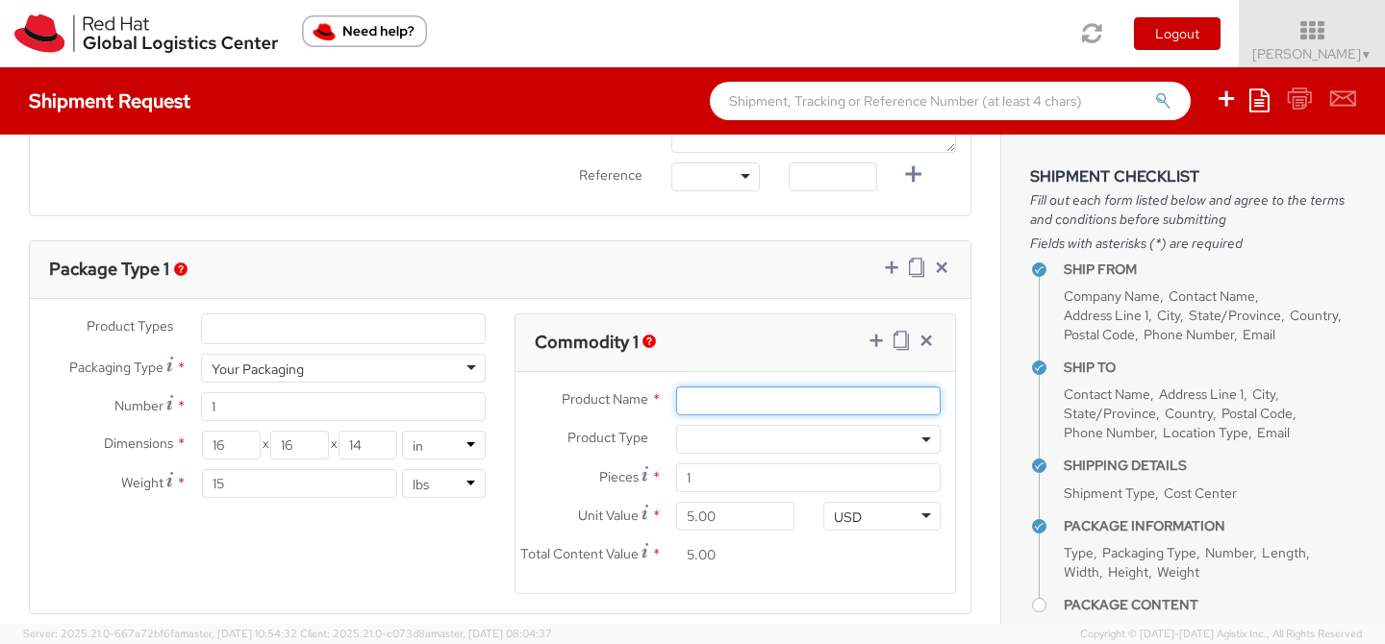
click at [706, 397] on input "Product Name *" at bounding box center [808, 401] width 264 height 29
type input "various"
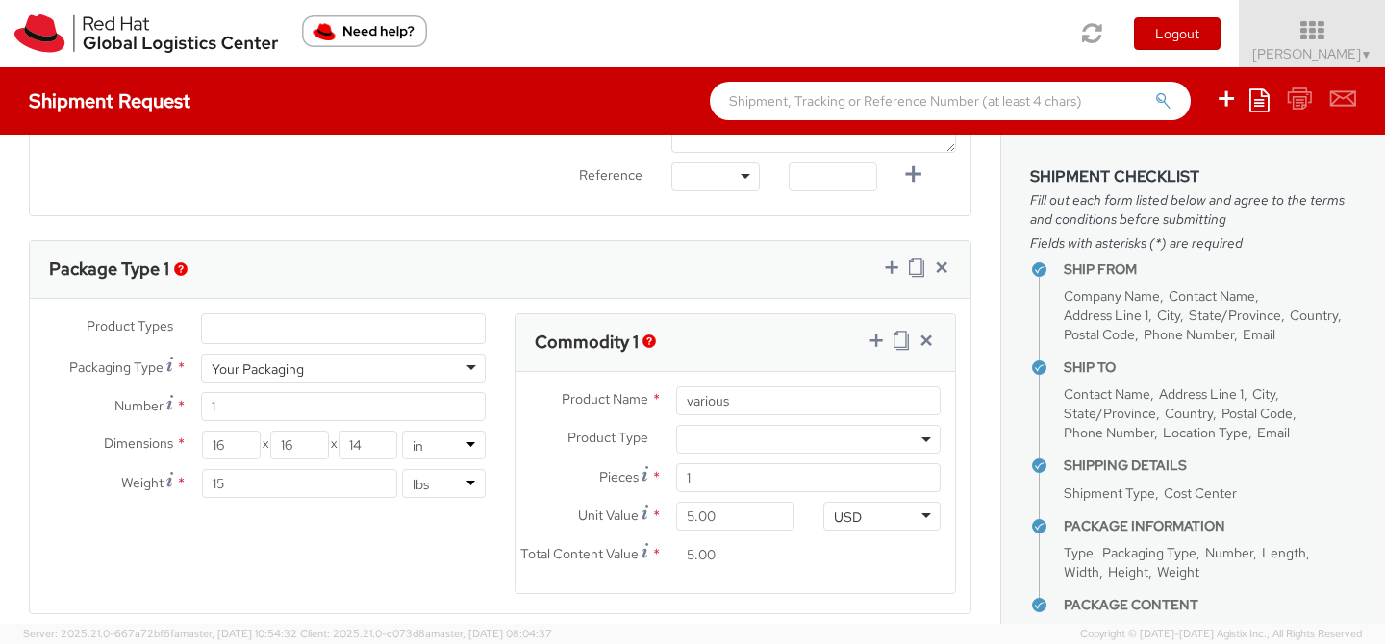
click at [298, 578] on div "Product Types * Documents Docking Station Laptop Monitor Other Hardware Server …" at bounding box center [500, 465] width 940 height 305
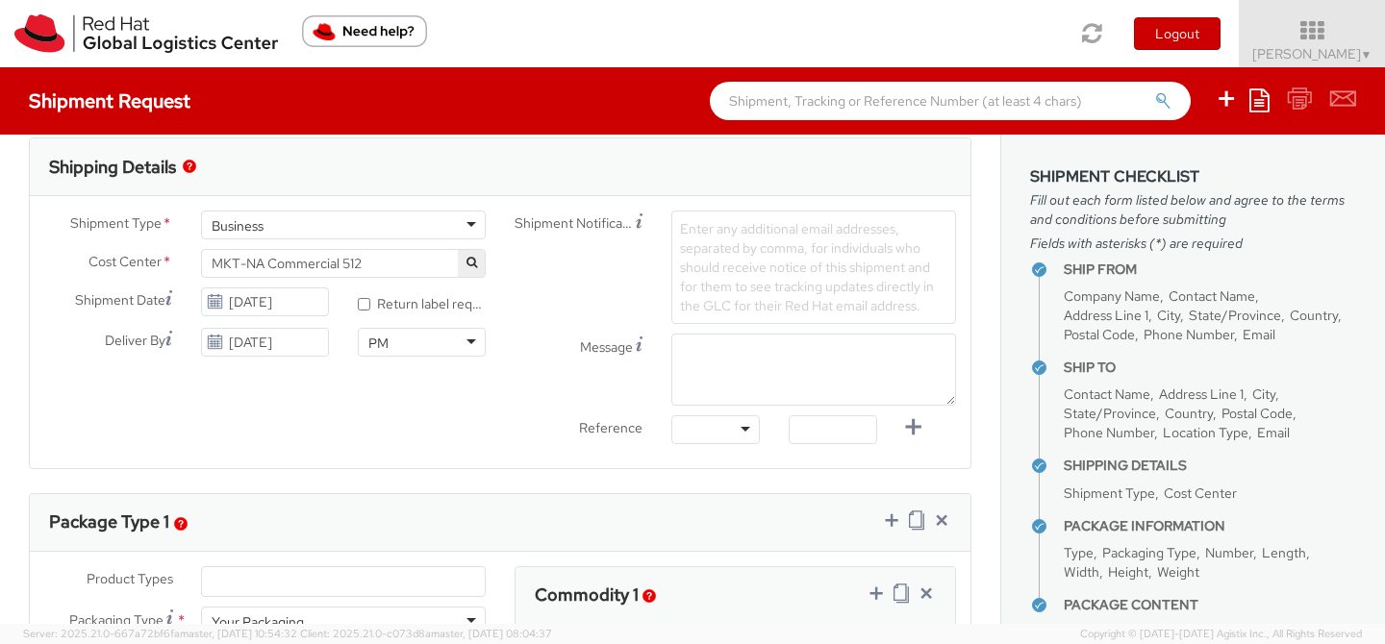
scroll to position [588, 0]
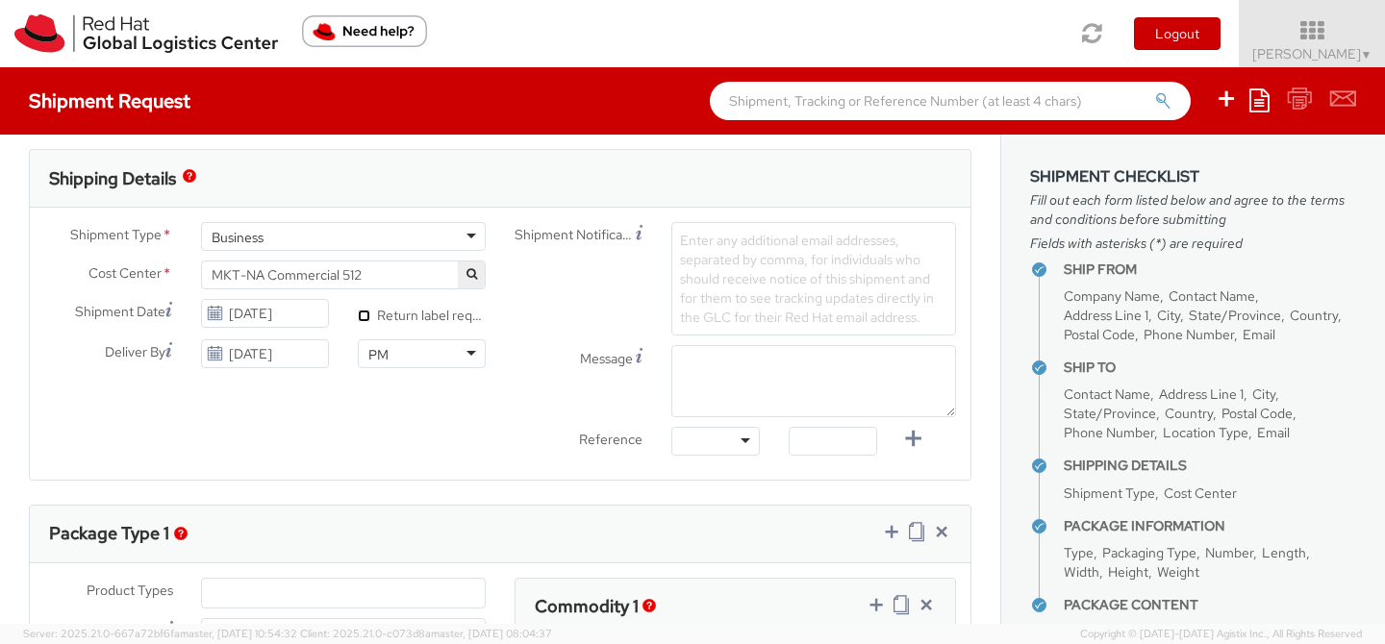
click at [362, 319] on input "* Return label required" at bounding box center [364, 316] width 12 height 12
checkbox input "true"
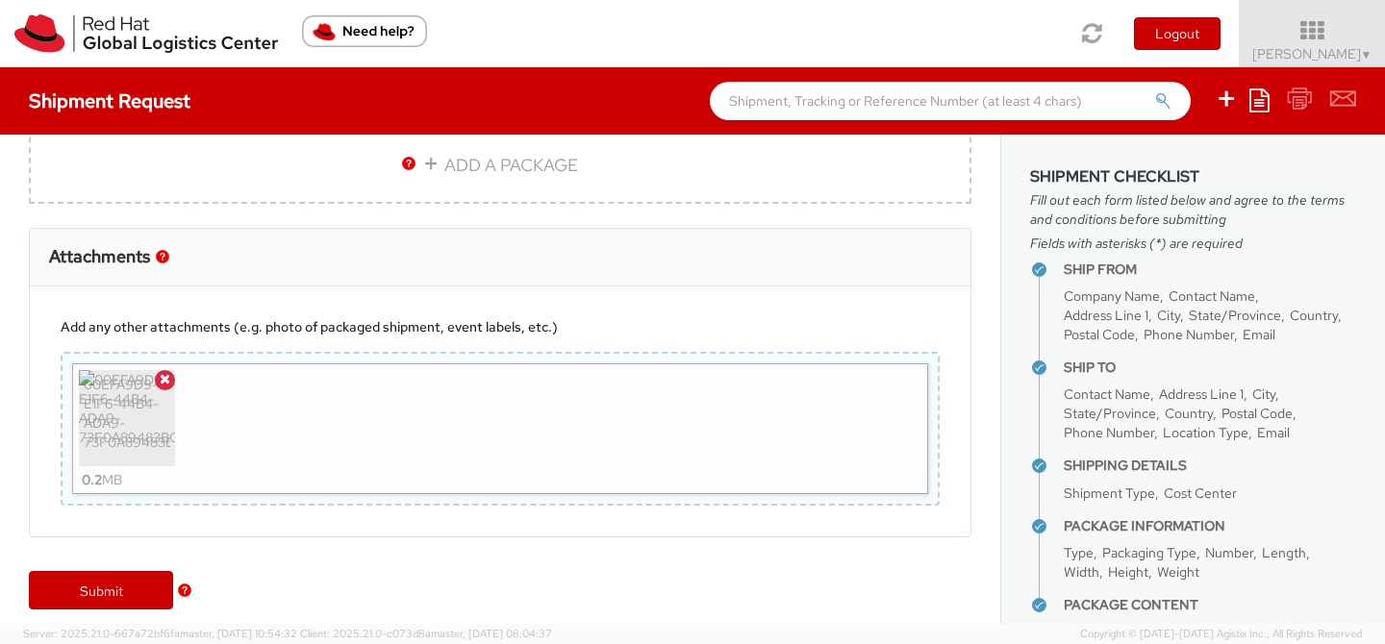
scroll to position [1379, 0]
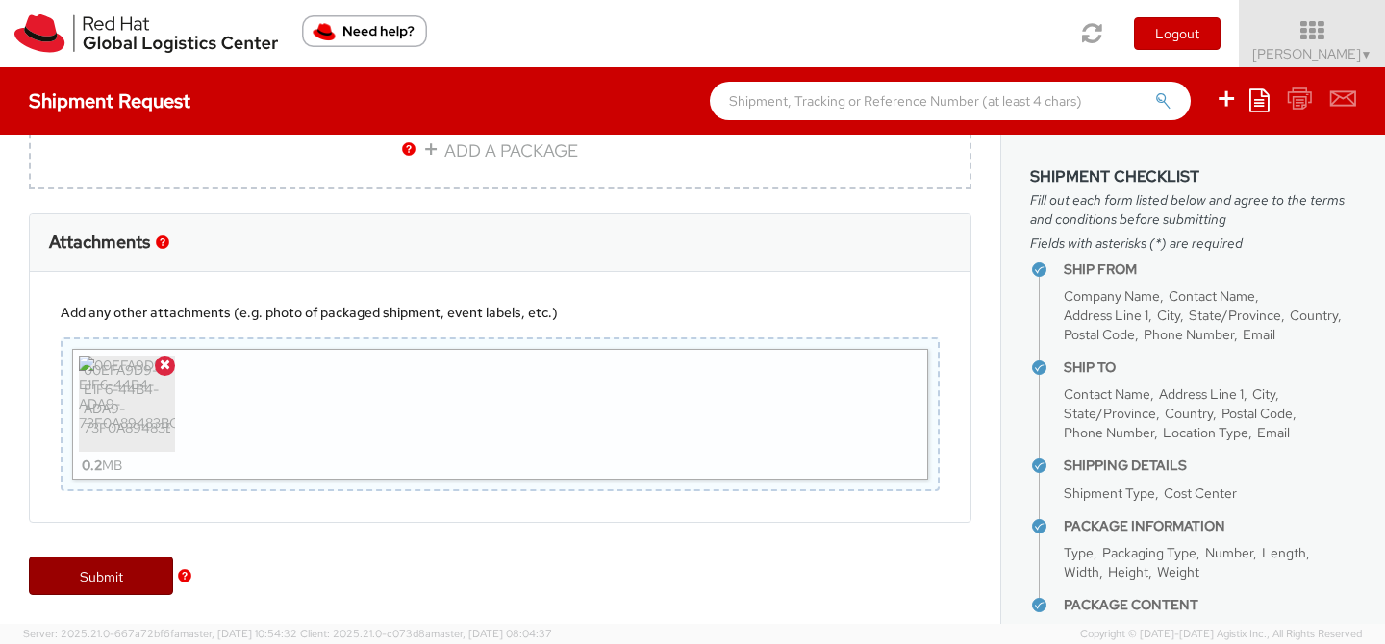
click at [123, 575] on link "Submit" at bounding box center [101, 576] width 144 height 38
